Goal: Task Accomplishment & Management: Use online tool/utility

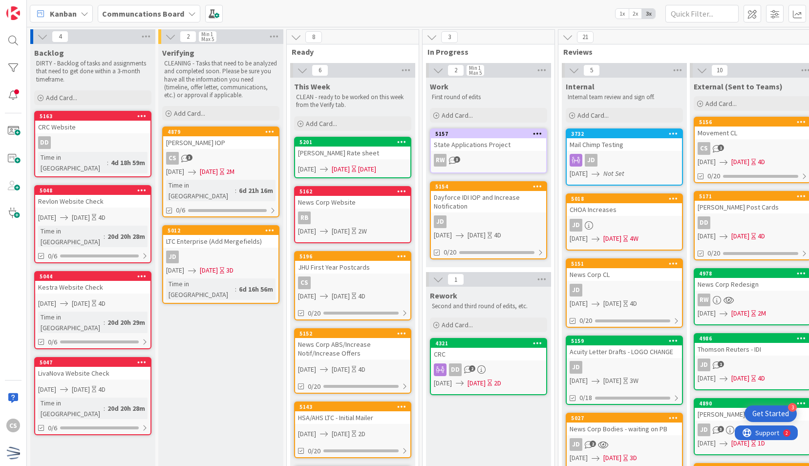
click at [345, 148] on div "[PERSON_NAME] Rate sheet" at bounding box center [352, 153] width 115 height 13
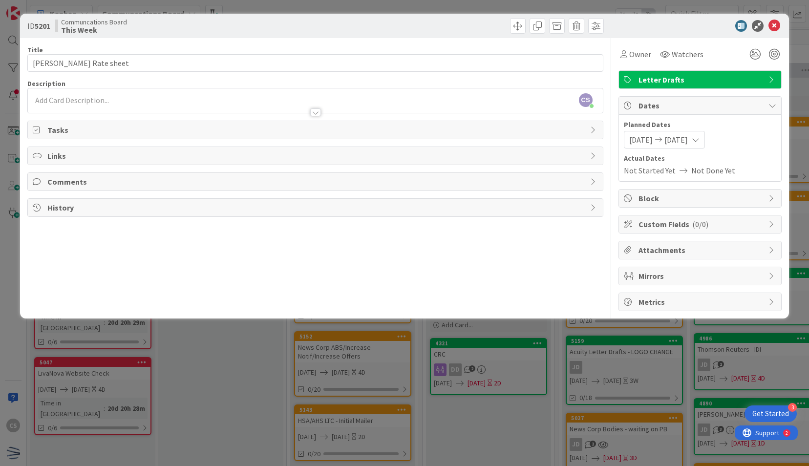
click at [699, 78] on span "Letter Drafts" at bounding box center [700, 80] width 125 height 12
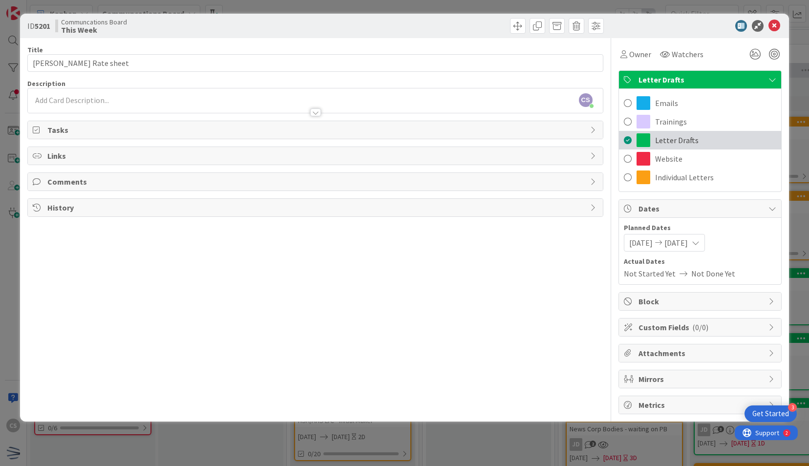
click at [660, 141] on span "Letter Drafts" at bounding box center [676, 140] width 43 height 12
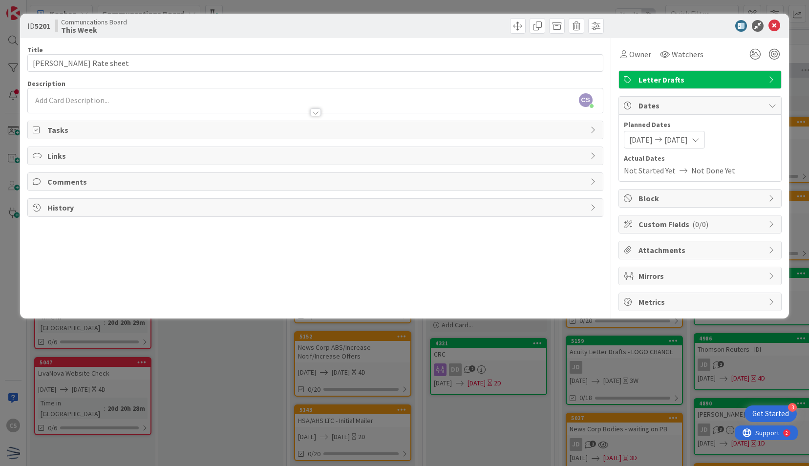
click at [675, 80] on span "Letter Drafts" at bounding box center [700, 80] width 125 height 12
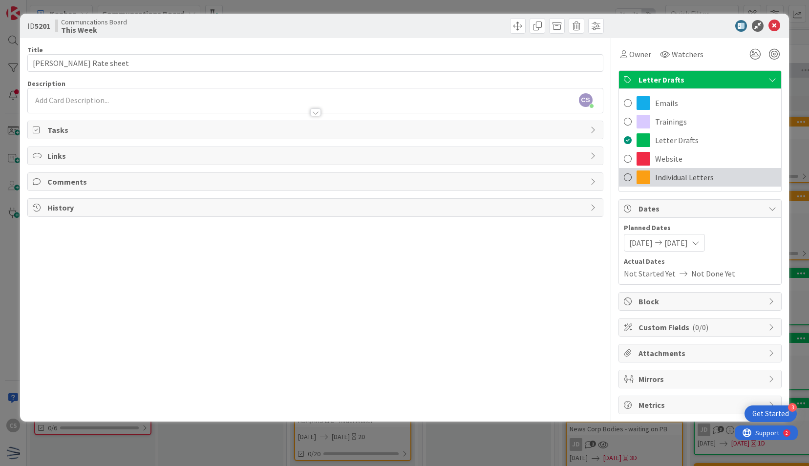
click at [652, 176] on div "Individual Letters" at bounding box center [700, 177] width 162 height 19
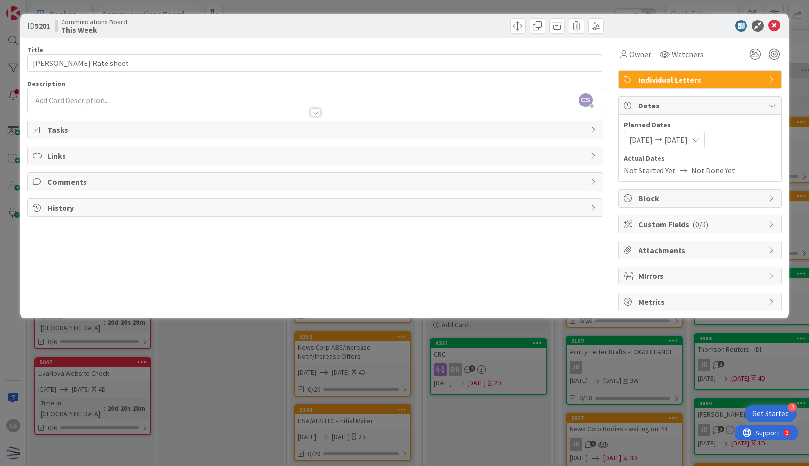
click at [320, 110] on div at bounding box center [315, 112] width 11 height 8
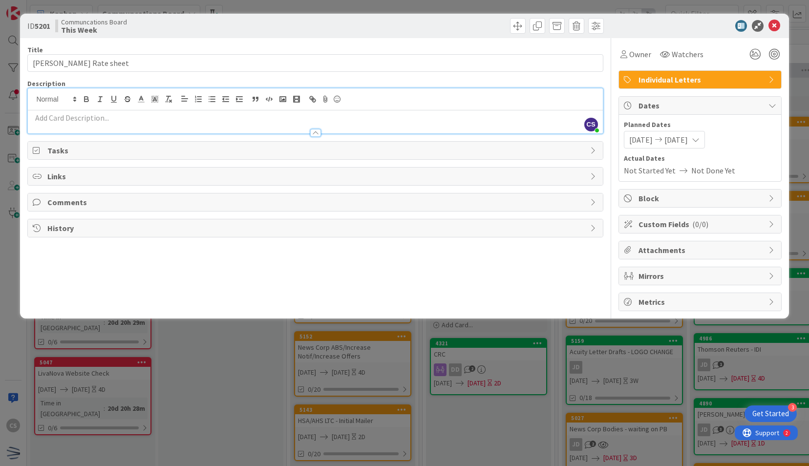
click at [311, 131] on div at bounding box center [315, 133] width 11 height 8
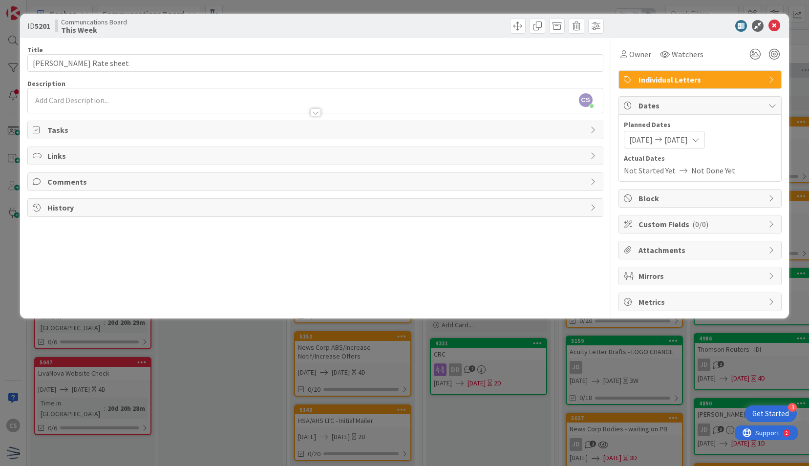
click at [92, 128] on span "Tasks" at bounding box center [315, 130] width 537 height 12
click at [775, 26] on icon at bounding box center [774, 26] width 12 height 12
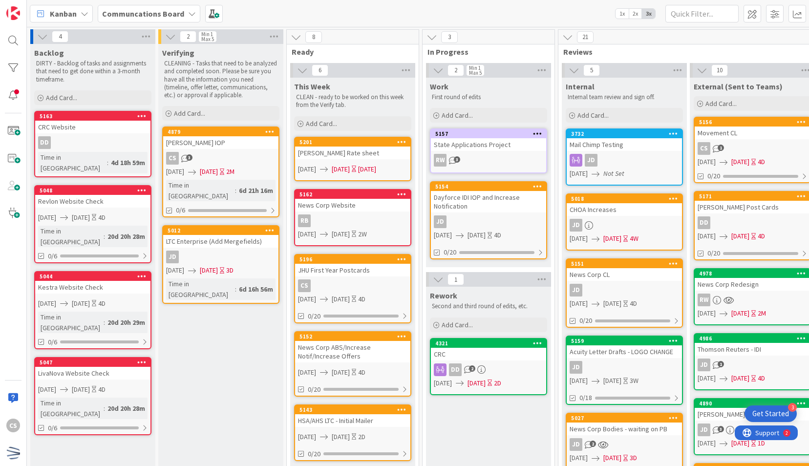
click at [759, 212] on div "[PERSON_NAME] Post Cards" at bounding box center [752, 207] width 115 height 13
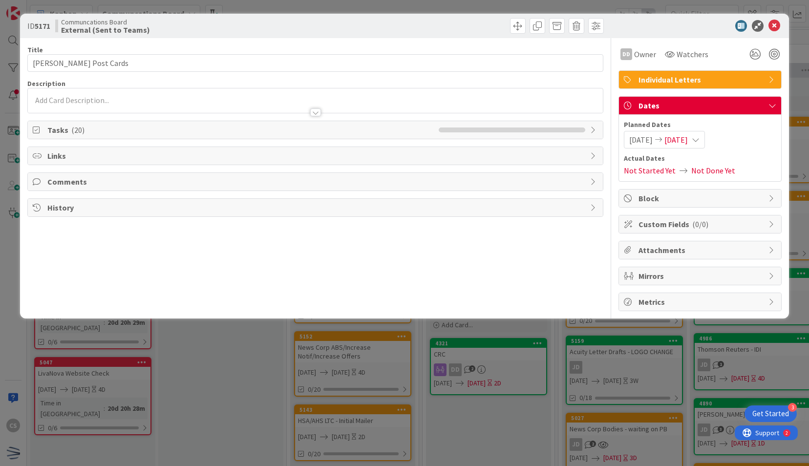
click at [121, 129] on span "Tasks ( 20 )" at bounding box center [240, 130] width 386 height 12
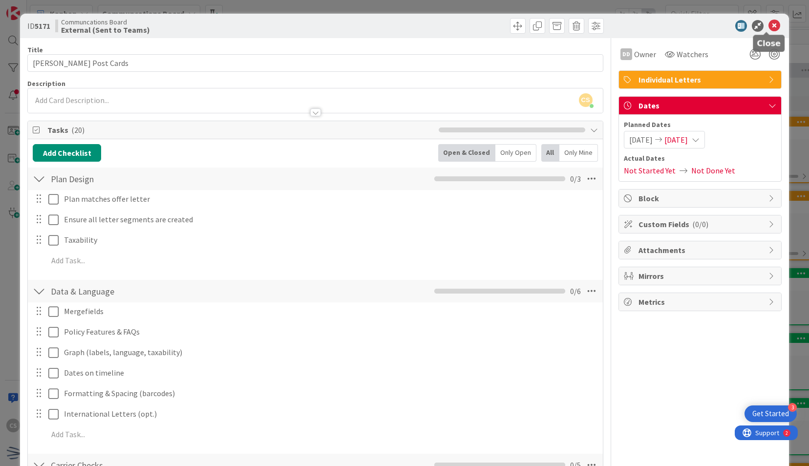
click at [768, 27] on icon at bounding box center [774, 26] width 12 height 12
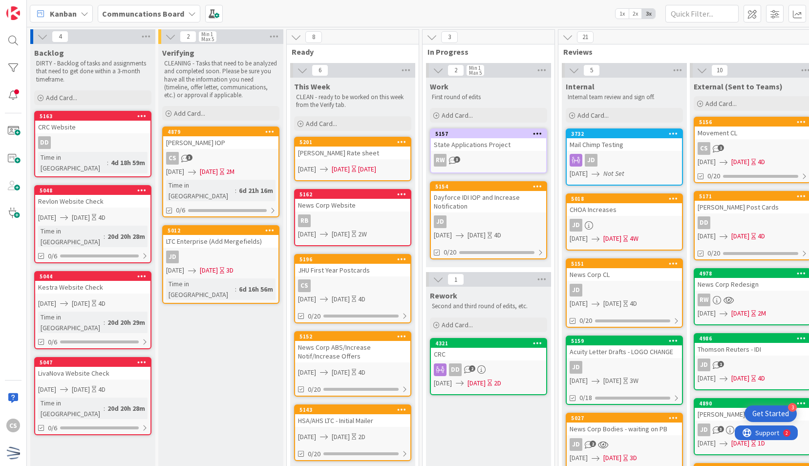
click at [352, 149] on div "[PERSON_NAME] Rate sheet" at bounding box center [352, 153] width 115 height 13
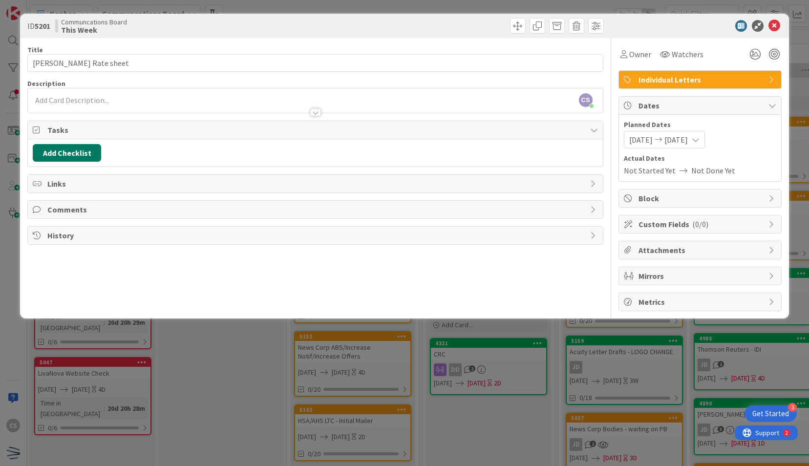
click at [78, 149] on button "Add Checklist" at bounding box center [67, 153] width 68 height 18
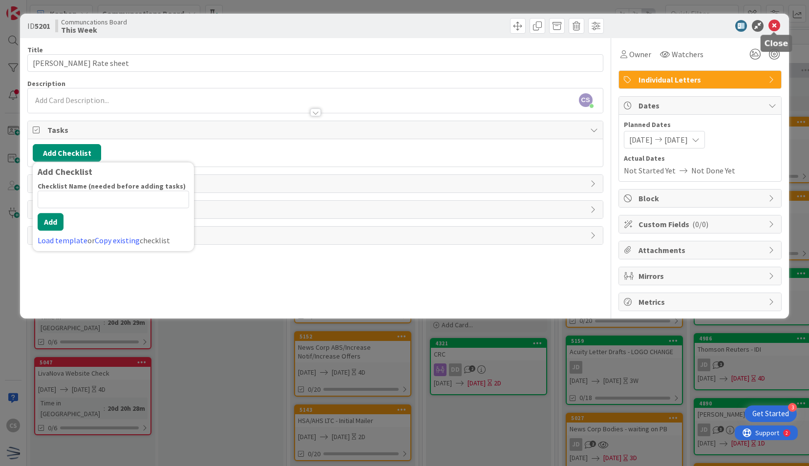
click at [777, 28] on icon at bounding box center [774, 26] width 12 height 12
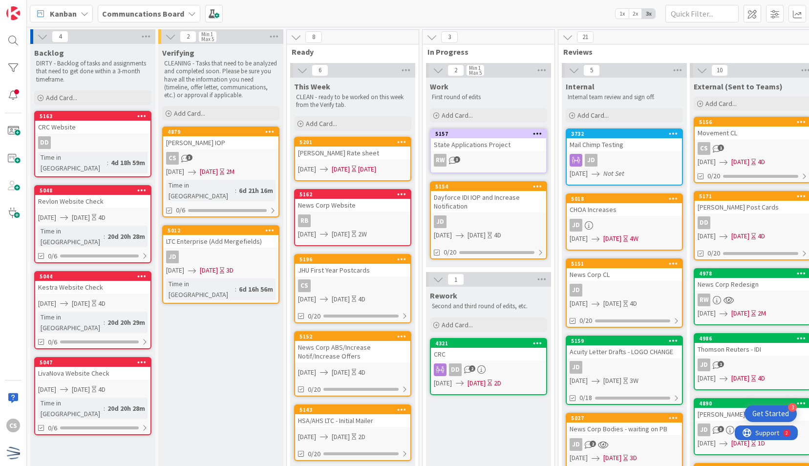
click at [745, 217] on div "DD" at bounding box center [752, 222] width 115 height 13
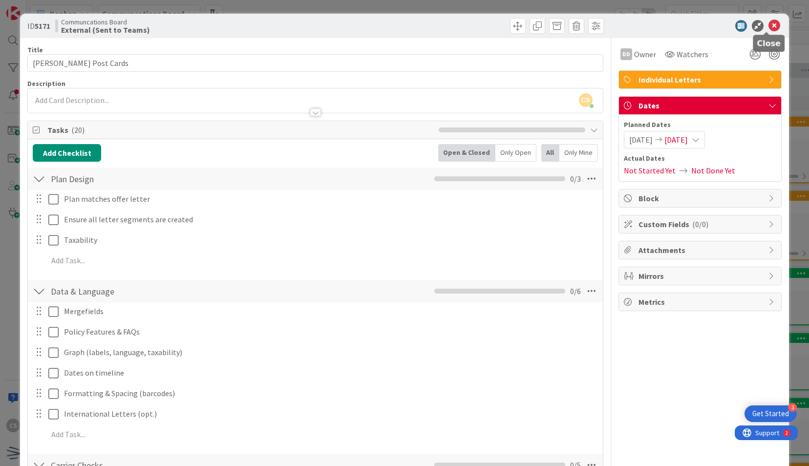
click at [768, 27] on icon at bounding box center [774, 26] width 12 height 12
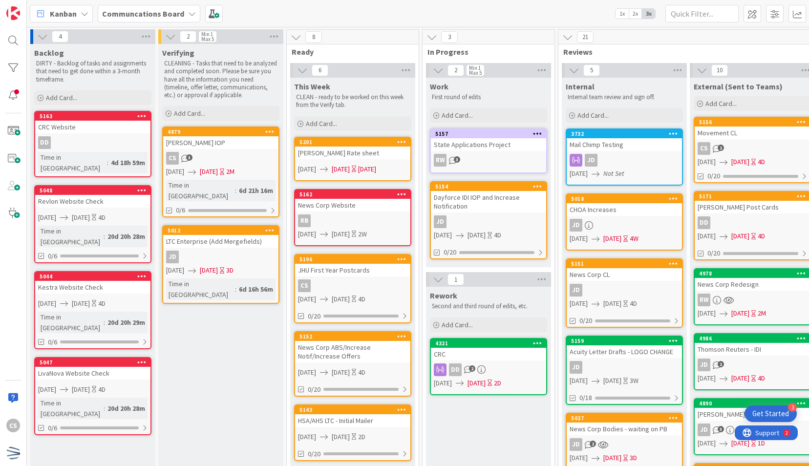
click at [375, 152] on div "[PERSON_NAME] Rate sheet" at bounding box center [352, 153] width 115 height 13
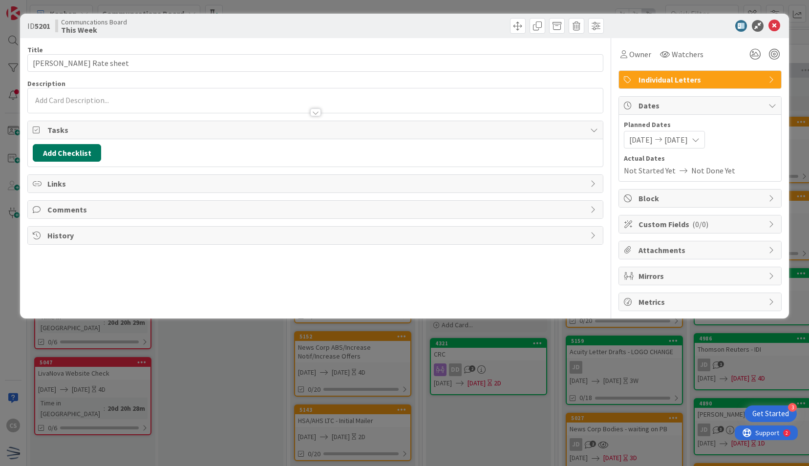
click at [73, 149] on button "Add Checklist" at bounding box center [67, 153] width 68 height 18
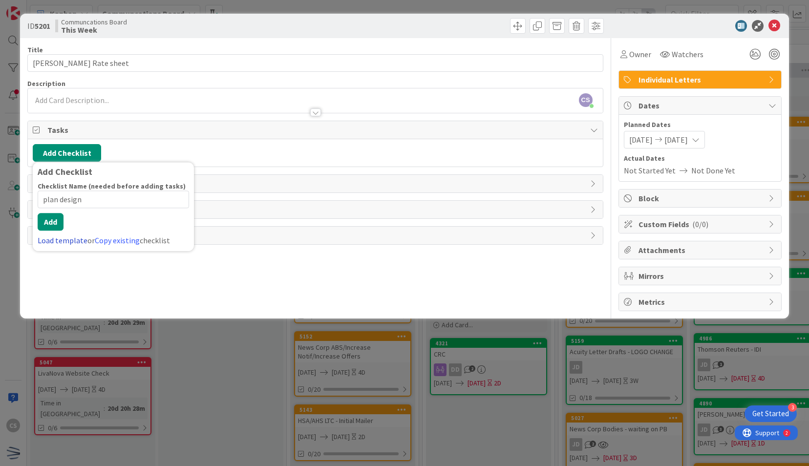
type input "plan design"
click at [57, 245] on div "Add Checklist Checklist Name (needed before adding tasks) 11 / 64 plan design A…" at bounding box center [113, 206] width 161 height 89
click at [58, 238] on link "Load template" at bounding box center [63, 240] width 50 height 10
click at [167, 171] on button "Back" at bounding box center [172, 172] width 24 height 11
click at [113, 244] on div "Load template or Copy existing checklist" at bounding box center [113, 240] width 151 height 12
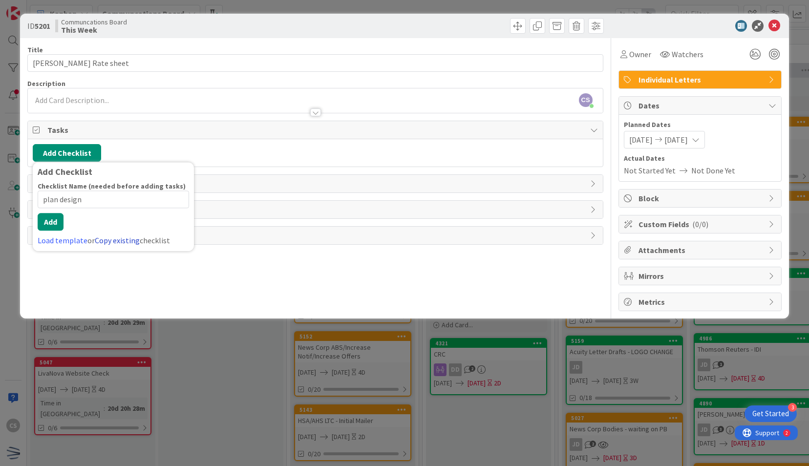
click at [115, 237] on link "Copy existing" at bounding box center [117, 240] width 45 height 10
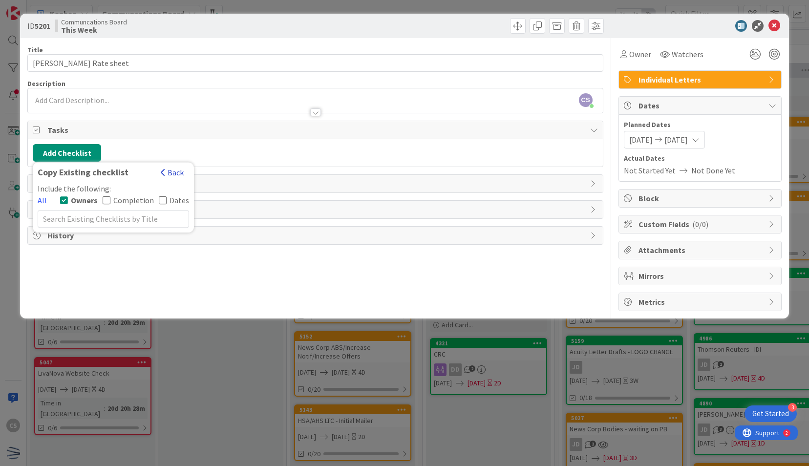
click at [169, 171] on button "Back" at bounding box center [172, 172] width 24 height 11
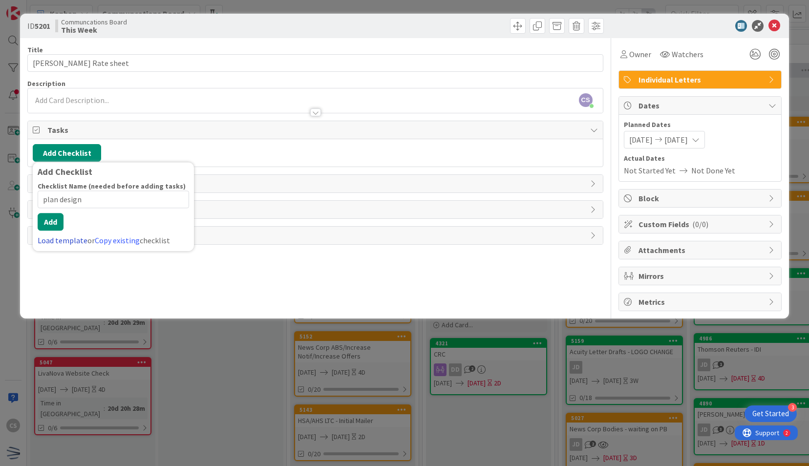
click at [47, 248] on div "Add Checklist Checklist Name (needed before adding tasks) 11 / 64 plan design A…" at bounding box center [113, 206] width 161 height 89
click at [50, 242] on link "Load template" at bounding box center [63, 240] width 50 height 10
click at [103, 242] on div "LTC Mailers" at bounding box center [113, 244] width 161 height 18
click at [56, 228] on button "Add" at bounding box center [51, 222] width 26 height 18
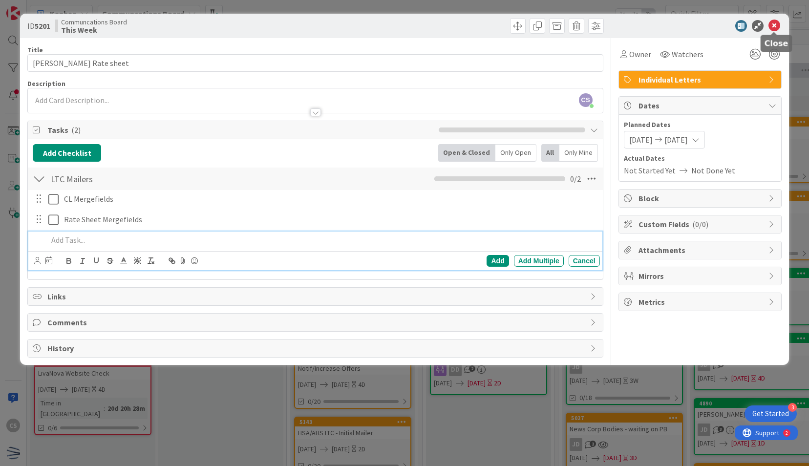
click at [775, 27] on icon at bounding box center [774, 26] width 12 height 12
